Goal: Task Accomplishment & Management: Manage account settings

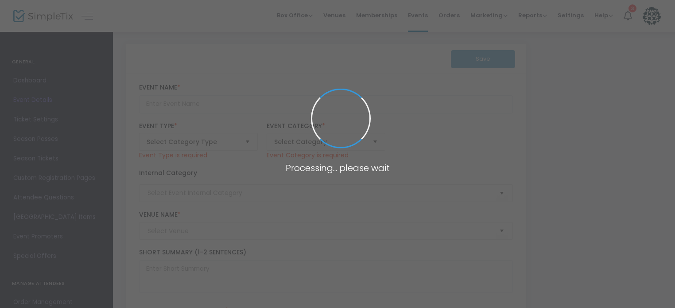
type input "[DATE] EverWonder TICKETS"
type textarea "Purchase or reserve your tickets to [GEOGRAPHIC_DATA] and enjoy a day full of w…"
type input "tickets"
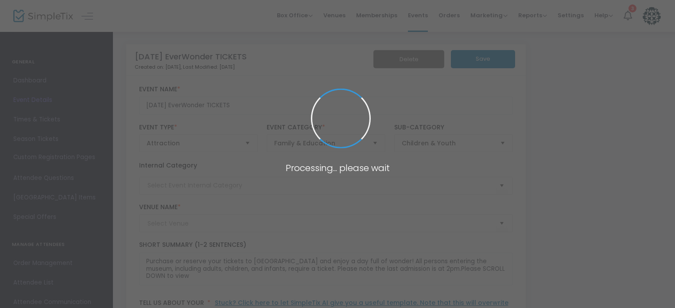
type input "The NEW EverWonder Children's Museum"
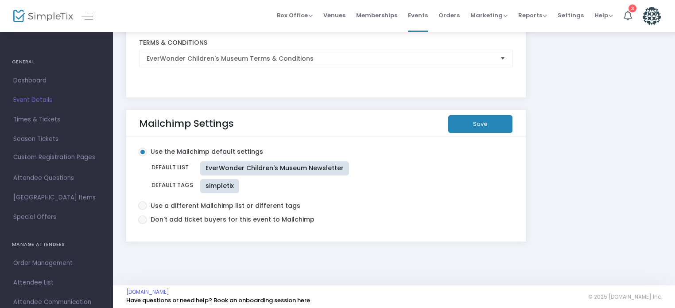
scroll to position [1551, 0]
click at [144, 202] on span at bounding box center [142, 205] width 9 height 9
click at [143, 210] on input "Use a different Mailchimp list or different tags" at bounding box center [142, 210] width 0 height 0
radio input "true"
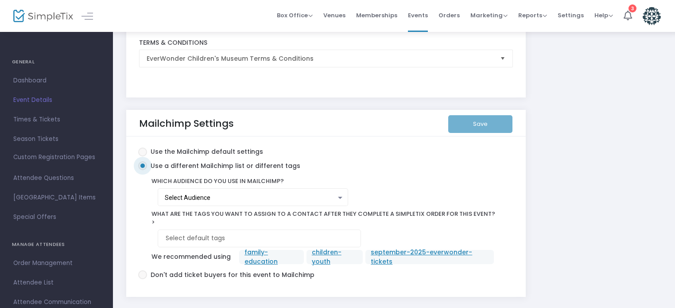
click at [250, 194] on div "Select Audience" at bounding box center [251, 197] width 172 height 7
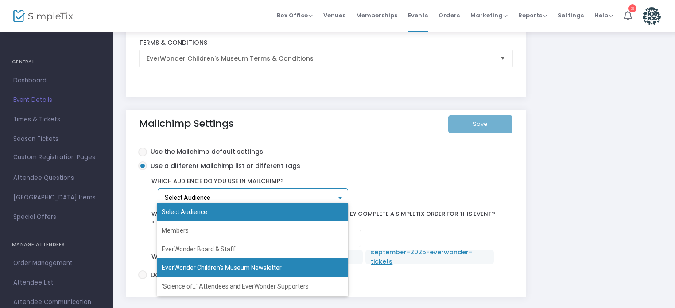
click at [257, 264] on span "EverWonder Children's Museum Newsletter" at bounding box center [253, 267] width 182 height 19
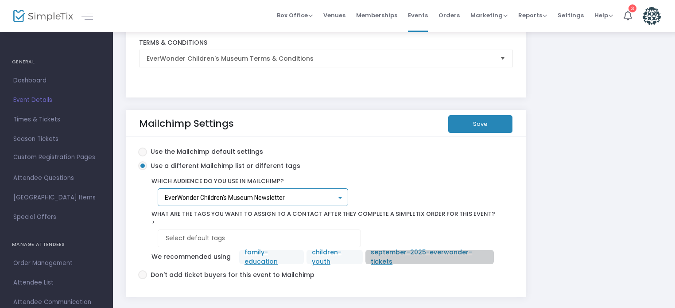
click at [397, 250] on mat-chip "september-2025-everwonder-tickets" at bounding box center [430, 257] width 128 height 14
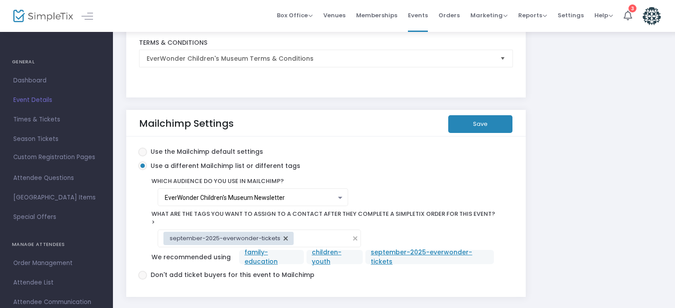
click at [470, 119] on button "Save" at bounding box center [480, 124] width 64 height 18
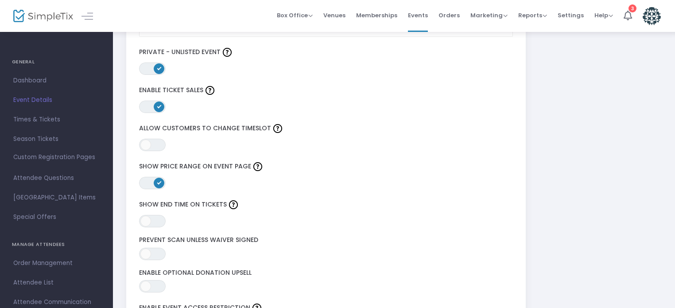
scroll to position [1063, 0]
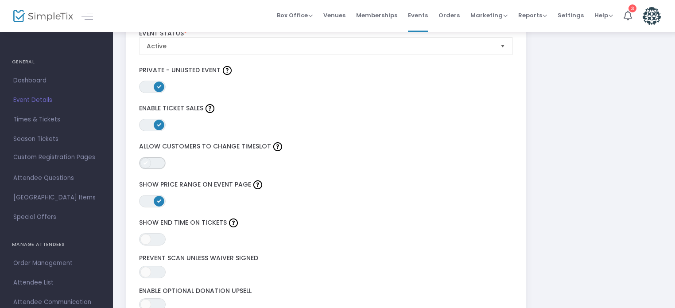
click at [156, 163] on span "ON OFF" at bounding box center [152, 163] width 27 height 12
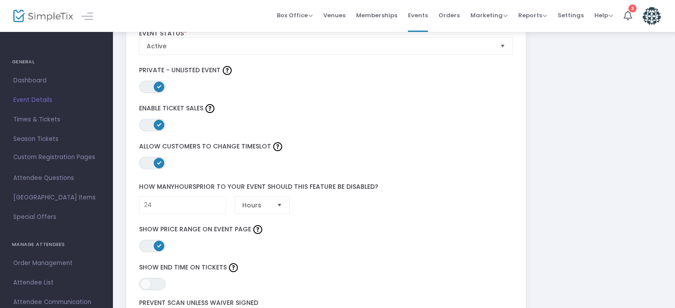
click at [158, 191] on label "How many hours prior to your event should this feature be disabled?" at bounding box center [326, 187] width 383 height 18
click at [157, 205] on input "24" at bounding box center [183, 205] width 86 height 17
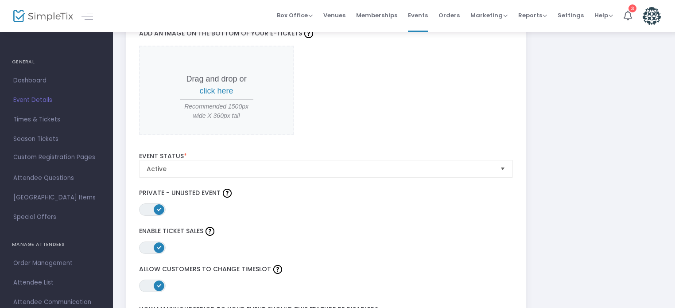
scroll to position [930, 0]
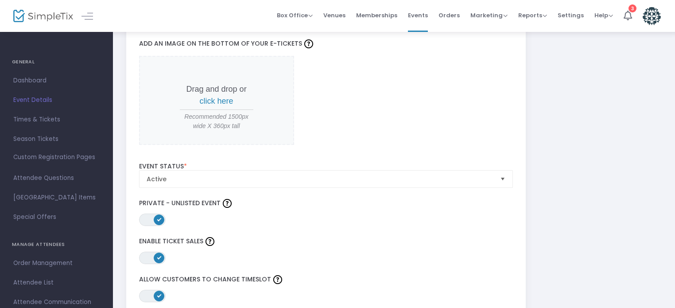
type input "0"
click at [216, 97] on span "click here" at bounding box center [217, 101] width 34 height 9
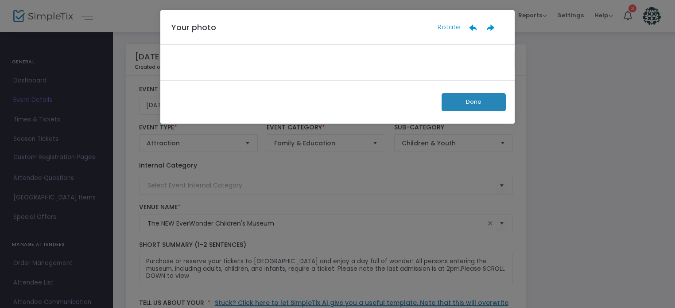
scroll to position [0, 0]
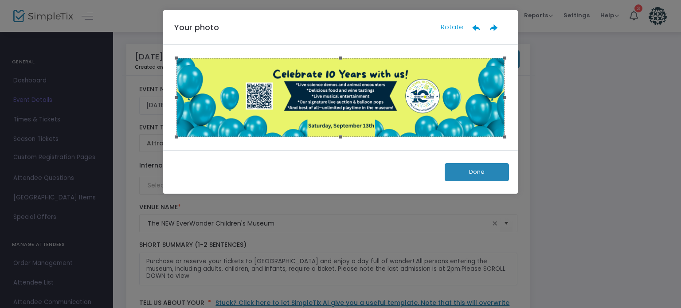
click at [474, 179] on button "Done" at bounding box center [476, 172] width 64 height 18
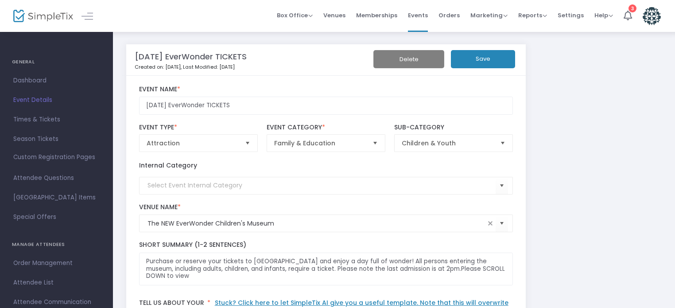
click at [494, 66] on button "Save" at bounding box center [483, 59] width 64 height 18
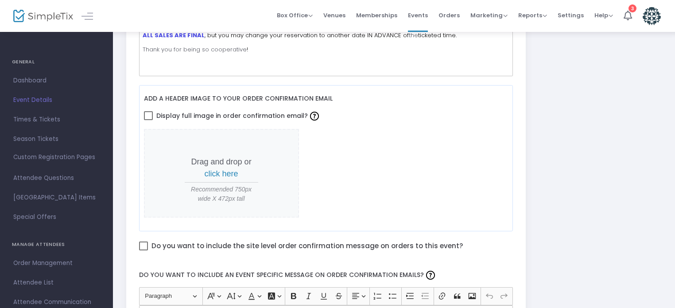
scroll to position [354, 0]
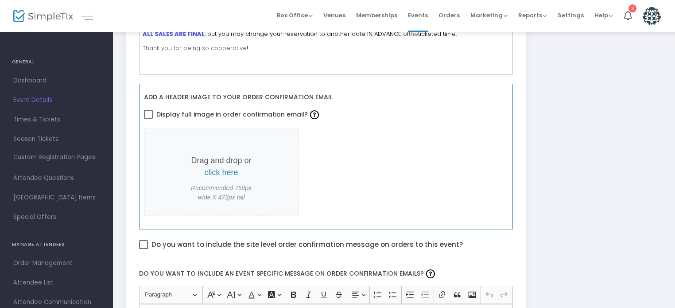
click at [211, 171] on span "click here" at bounding box center [222, 172] width 34 height 9
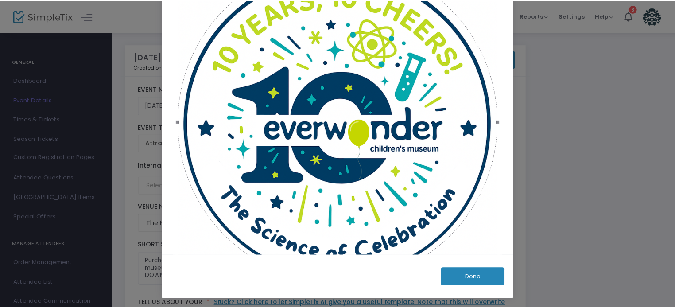
scroll to position [98, 0]
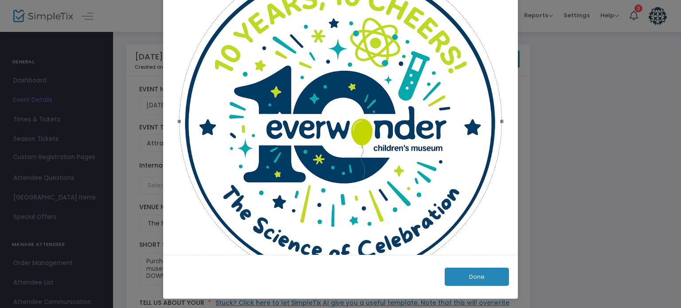
click at [478, 272] on button "Done" at bounding box center [476, 277] width 64 height 18
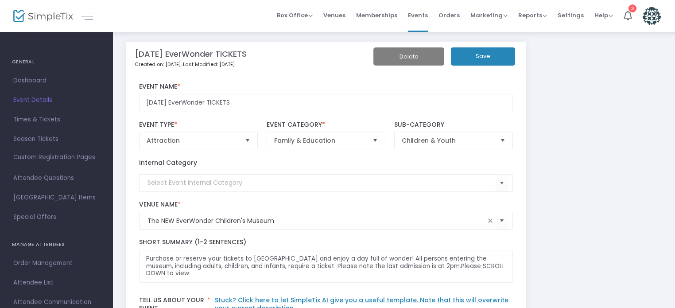
scroll to position [0, 0]
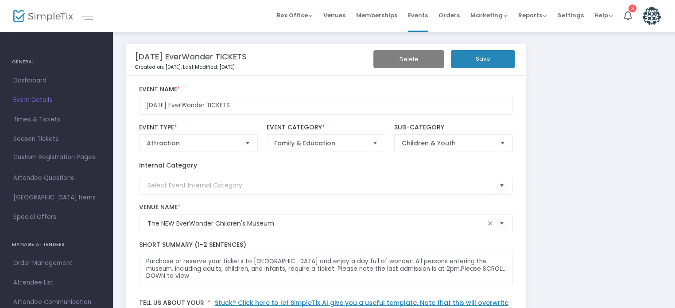
click at [472, 57] on button "Save" at bounding box center [483, 59] width 64 height 18
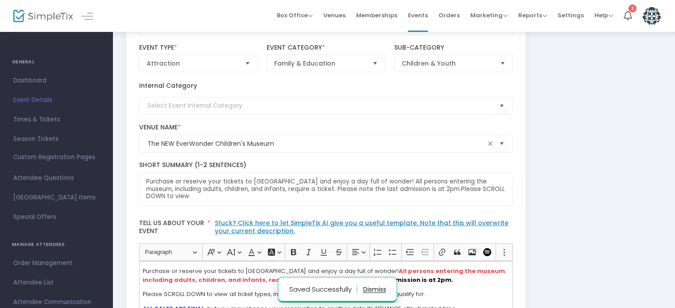
scroll to position [133, 0]
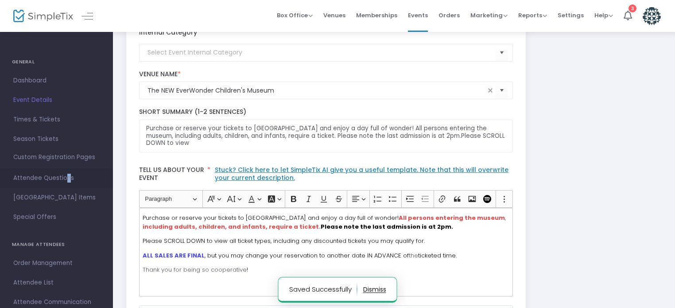
click at [62, 182] on span "Attendee Questions" at bounding box center [56, 178] width 86 height 12
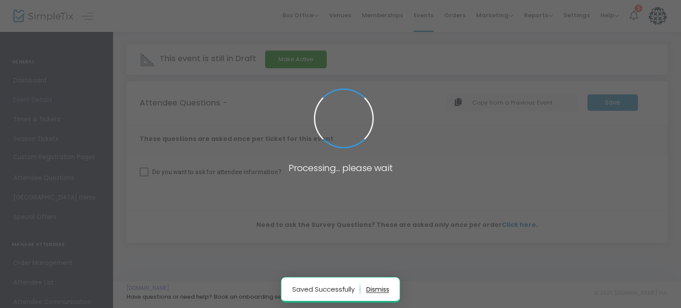
checkbox input "true"
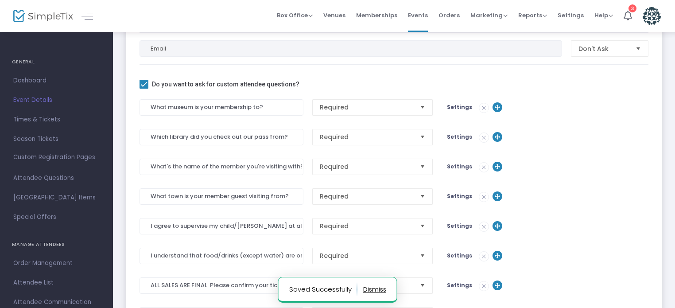
scroll to position [222, 0]
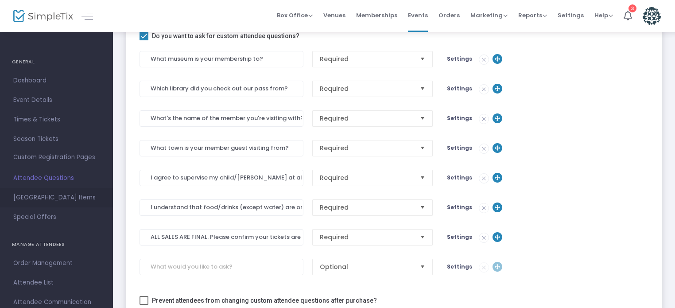
click at [30, 197] on span "[GEOGRAPHIC_DATA] Items" at bounding box center [56, 198] width 86 height 12
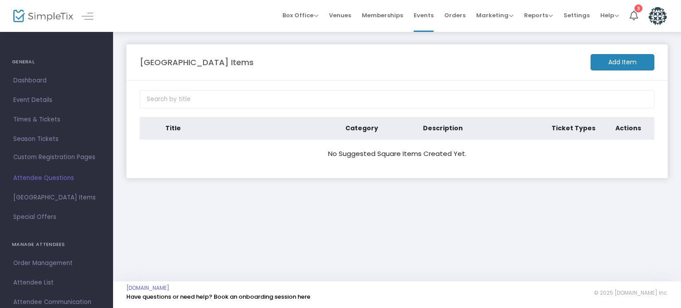
click at [631, 58] on m-button "Add Item" at bounding box center [622, 62] width 64 height 16
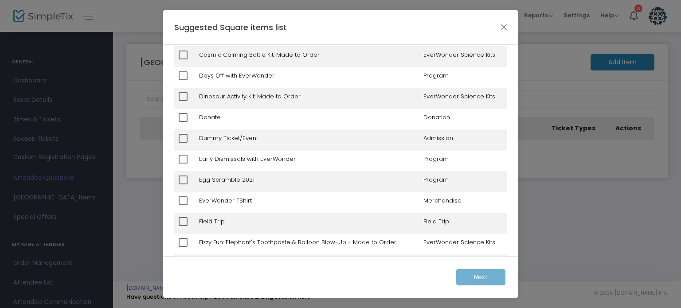
scroll to position [310, 0]
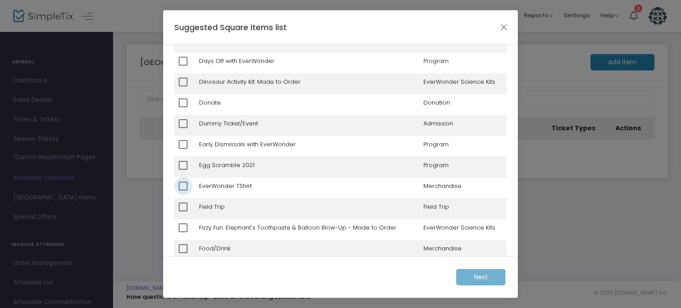
click at [187, 182] on span at bounding box center [183, 186] width 9 height 9
click at [183, 191] on input "checkbox" at bounding box center [183, 191] width 0 height 0
checkbox input "true"
click at [490, 276] on m-button "Next" at bounding box center [480, 277] width 49 height 16
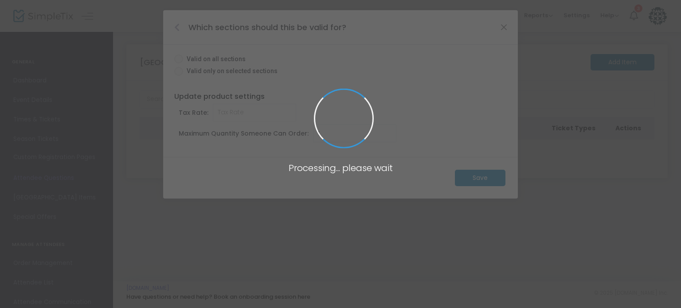
radio input "true"
type input "0.000"
type input "10"
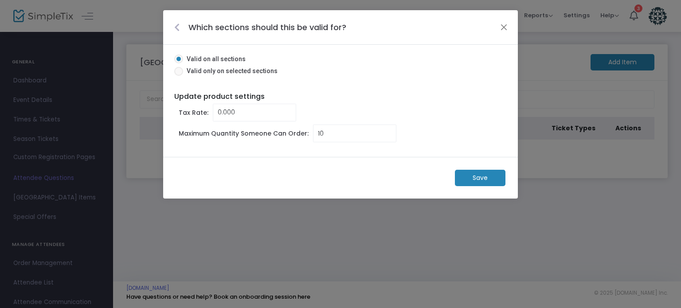
click at [489, 174] on m-button "Save" at bounding box center [480, 178] width 51 height 16
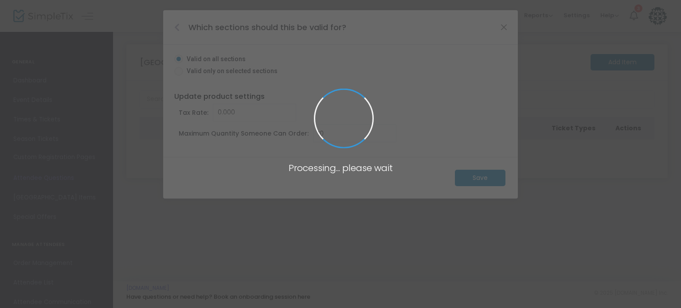
radio input "false"
type input "1"
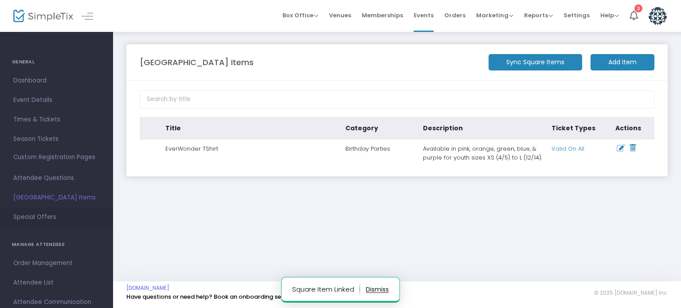
click at [44, 214] on span "Special Offers" at bounding box center [56, 217] width 86 height 12
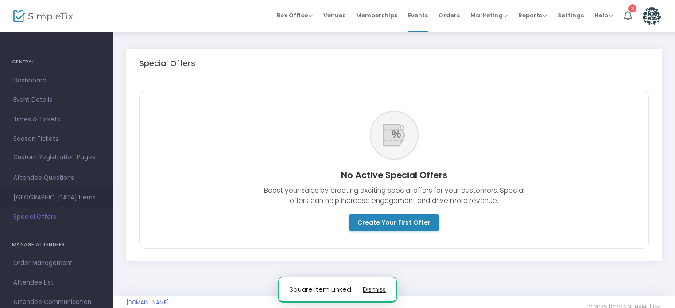
click at [44, 196] on span "[GEOGRAPHIC_DATA] Items" at bounding box center [56, 198] width 86 height 12
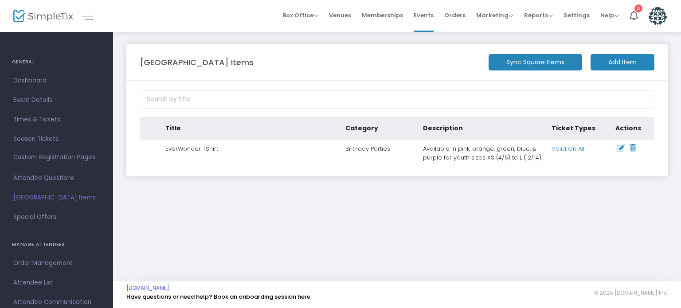
click at [624, 65] on m-button "Add Item" at bounding box center [622, 62] width 64 height 16
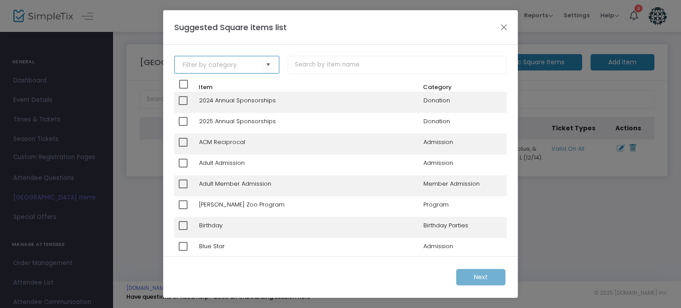
click at [231, 67] on input at bounding box center [222, 64] width 79 height 9
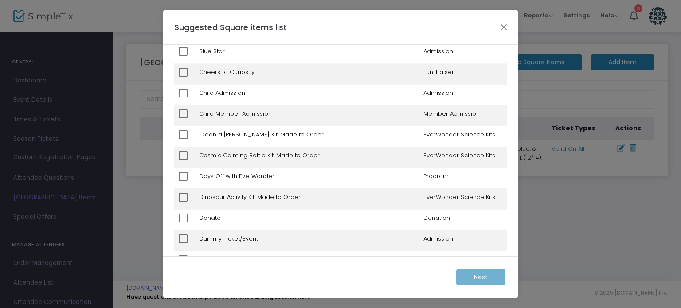
scroll to position [222, 0]
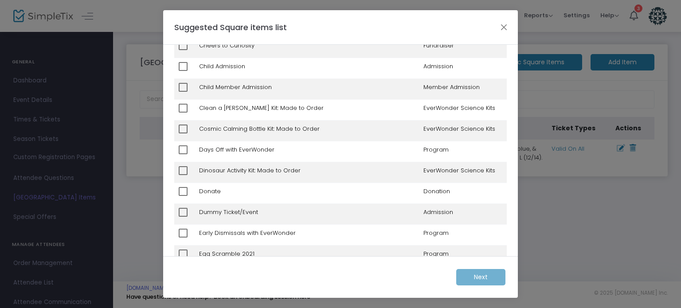
click at [217, 192] on td "Donate" at bounding box center [306, 193] width 224 height 21
click at [184, 189] on span at bounding box center [183, 191] width 9 height 9
click at [183, 196] on input "checkbox" at bounding box center [183, 196] width 0 height 0
checkbox input "true"
click at [476, 273] on span "Next" at bounding box center [481, 276] width 14 height 9
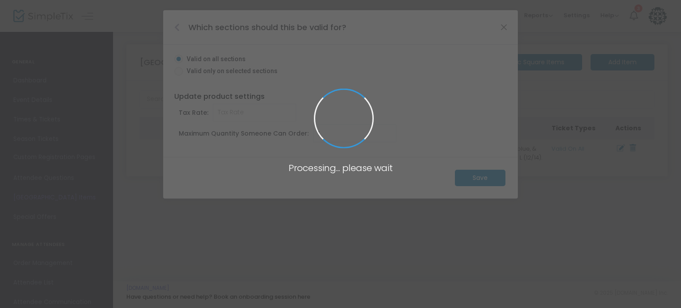
radio input "true"
type input "0.000"
type input "10"
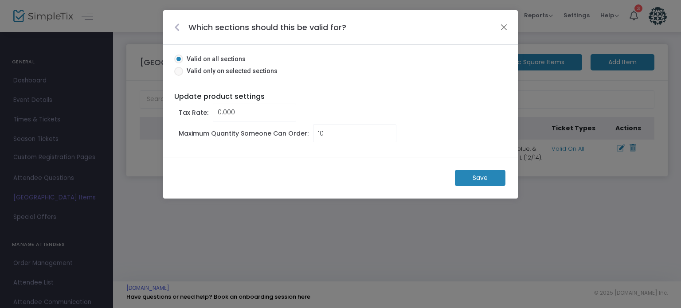
click at [484, 177] on m-button "Save" at bounding box center [480, 178] width 51 height 16
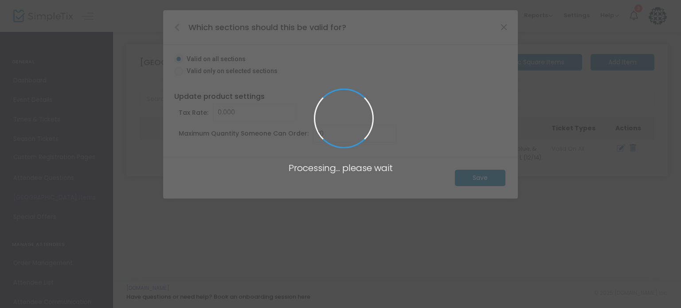
radio input "false"
type input "1"
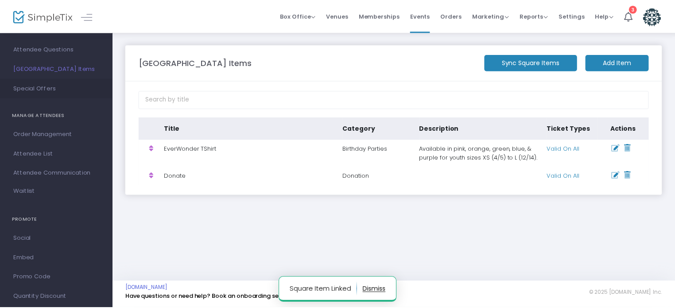
scroll to position [133, 0]
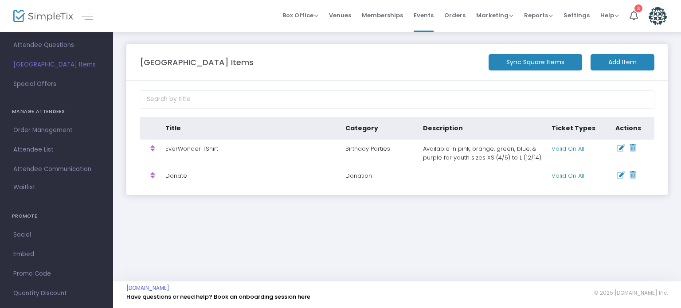
click at [18, 192] on link "Waitlist" at bounding box center [56, 188] width 113 height 19
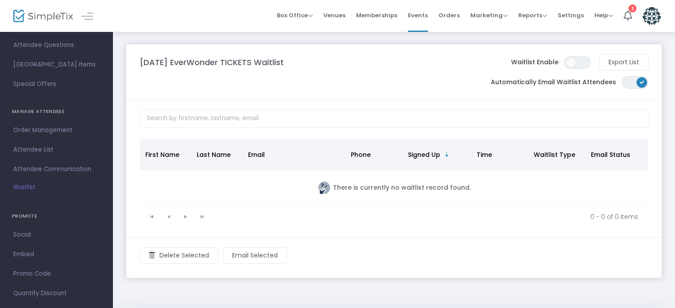
click at [631, 89] on span "ON OFF" at bounding box center [635, 82] width 27 height 12
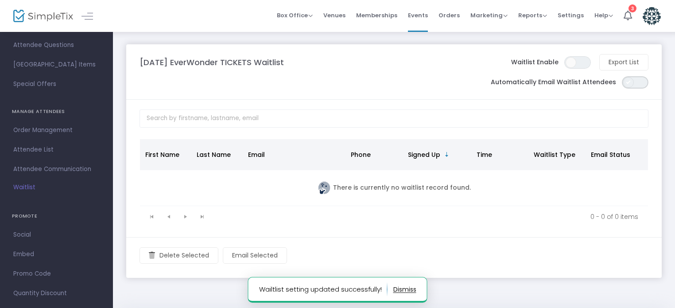
click at [640, 89] on span "ON OFF" at bounding box center [635, 82] width 27 height 12
click at [582, 68] on span "ON OFF" at bounding box center [577, 62] width 27 height 12
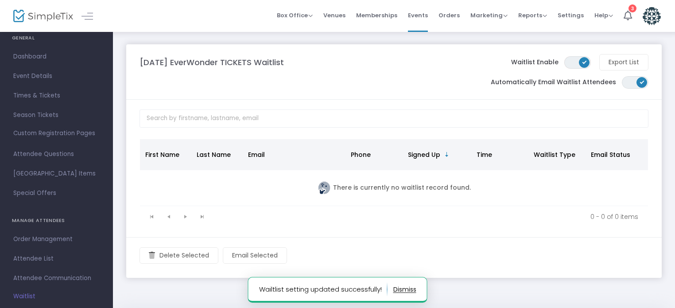
scroll to position [14, 0]
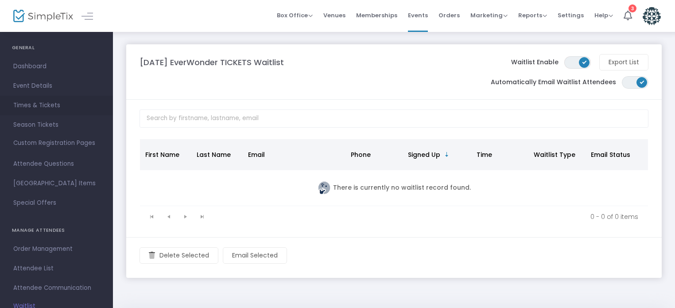
click at [41, 102] on span "Times & Tickets" at bounding box center [56, 106] width 86 height 12
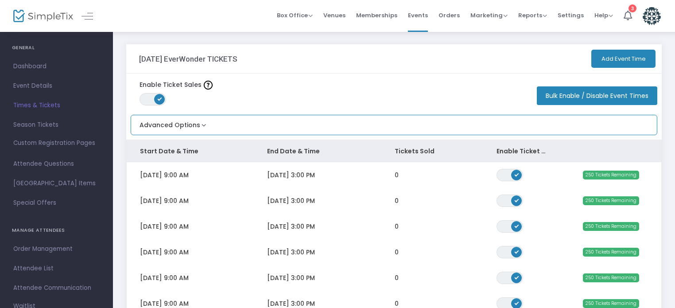
click at [188, 124] on button "Advanced Options" at bounding box center [169, 122] width 77 height 15
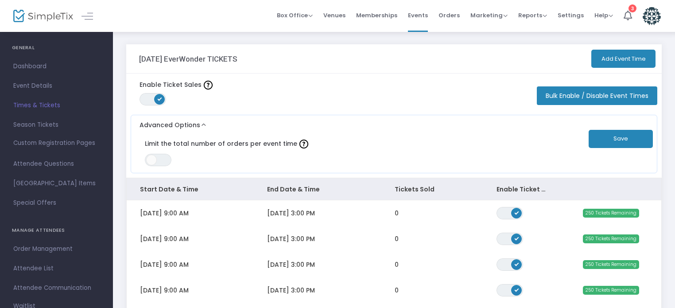
click at [399, 85] on div "Enable Ticket Sales ON OFF Bulk Enable / Disable Event Times" at bounding box center [394, 92] width 536 height 37
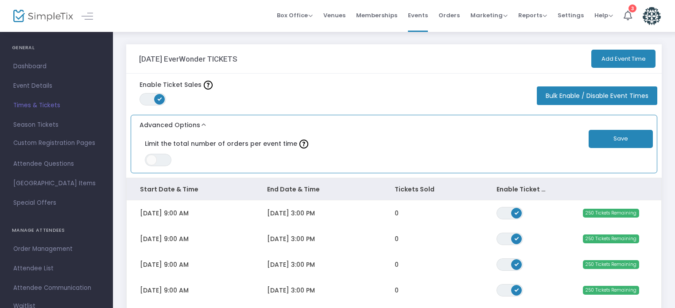
click at [202, 125] on button "Advanced Options" at bounding box center [169, 122] width 77 height 15
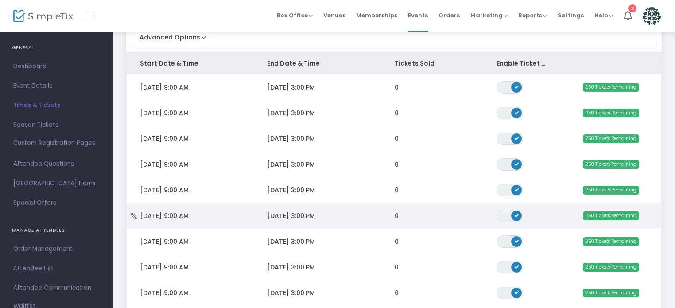
scroll to position [89, 0]
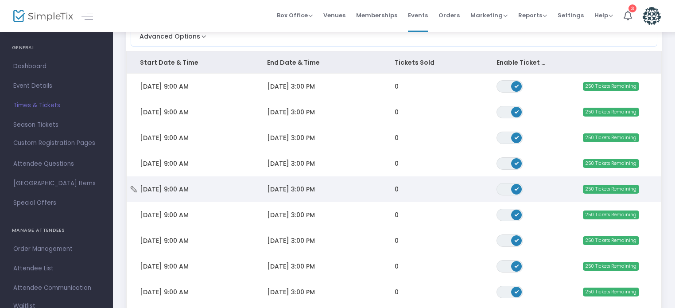
click at [189, 190] on span "[DATE] 9:00 AM" at bounding box center [164, 189] width 49 height 9
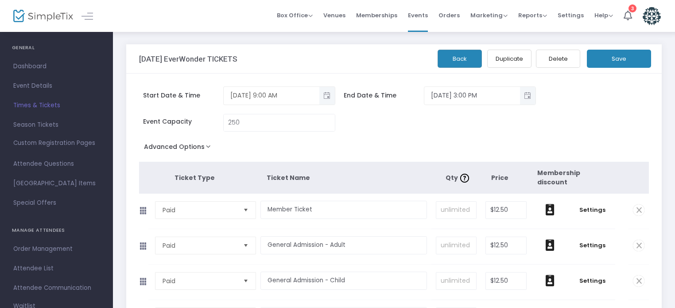
click at [328, 100] on span "Toggle popup" at bounding box center [327, 95] width 15 height 15
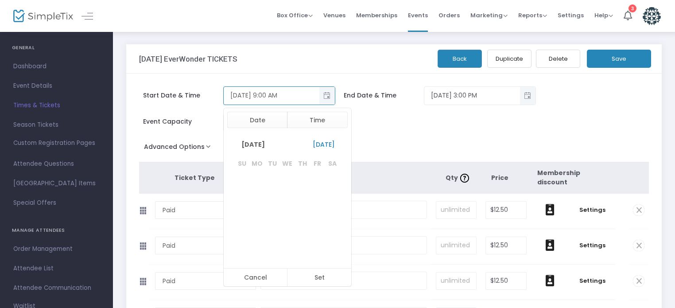
scroll to position [120, 0]
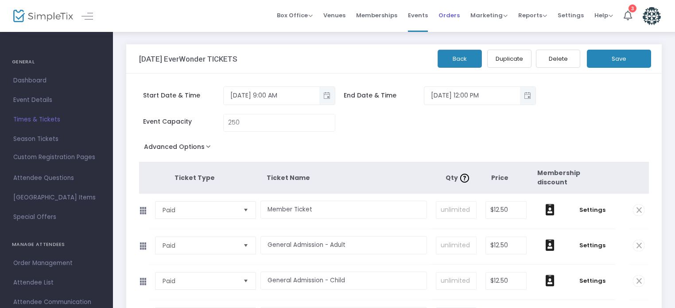
click at [454, 14] on span "Orders" at bounding box center [449, 15] width 21 height 23
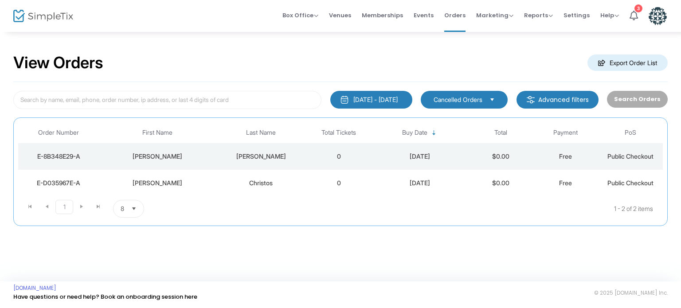
click at [383, 101] on div "6/26/2025 - 6/30/2025" at bounding box center [375, 99] width 44 height 9
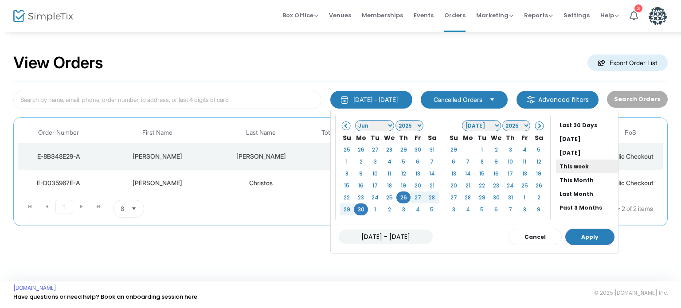
click at [557, 166] on li "This week" at bounding box center [587, 166] width 62 height 14
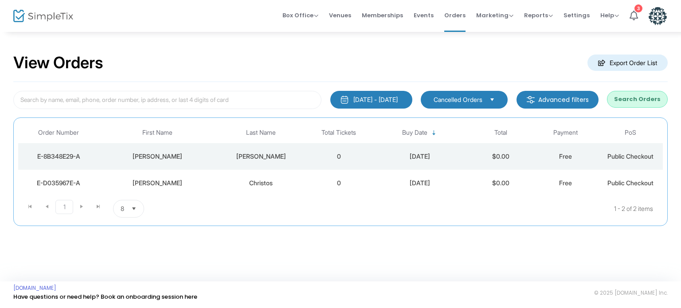
click at [464, 96] on span "Cancelled Orders" at bounding box center [457, 99] width 49 height 9
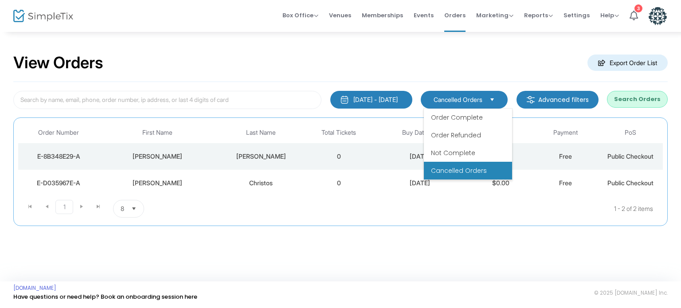
click at [632, 93] on button "Search Orders" at bounding box center [637, 99] width 61 height 17
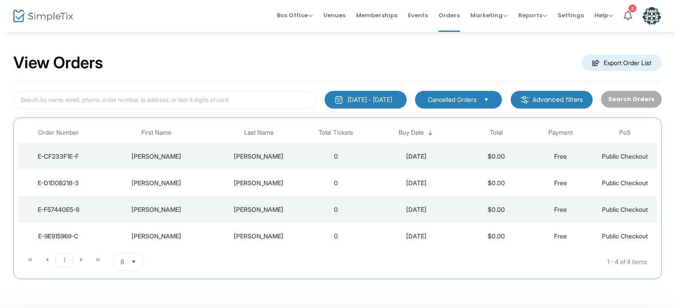
click at [261, 184] on div "Mcelroy-Charno" at bounding box center [259, 183] width 86 height 9
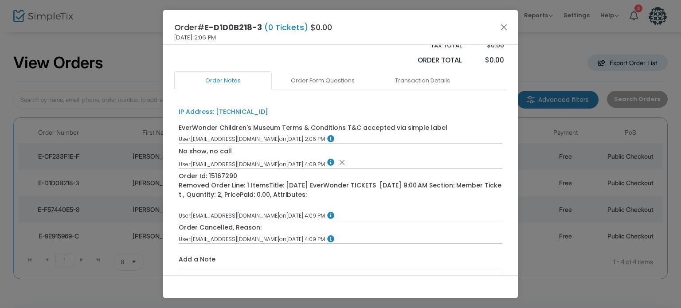
scroll to position [177, 0]
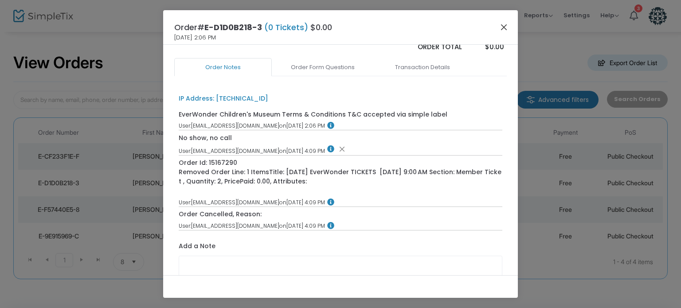
click at [505, 26] on button "Close" at bounding box center [504, 27] width 12 height 12
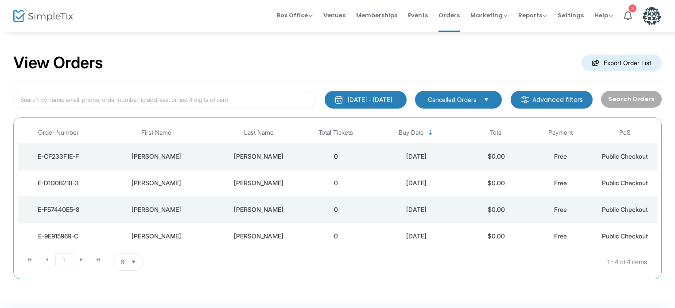
click at [245, 205] on div "Mcelroy-Charno" at bounding box center [259, 209] width 86 height 9
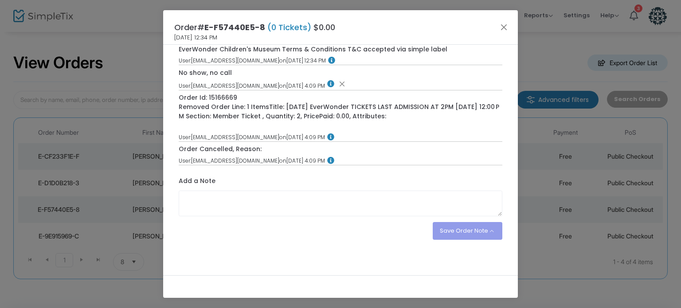
scroll to position [245, 0]
